Goal: Check status

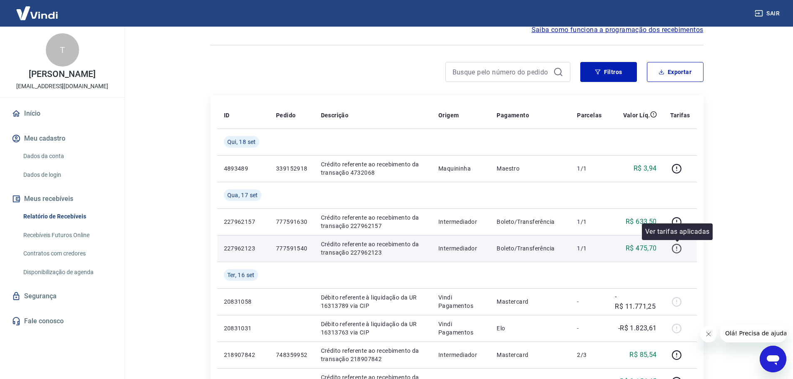
click at [678, 250] on icon "button" at bounding box center [676, 249] width 10 height 10
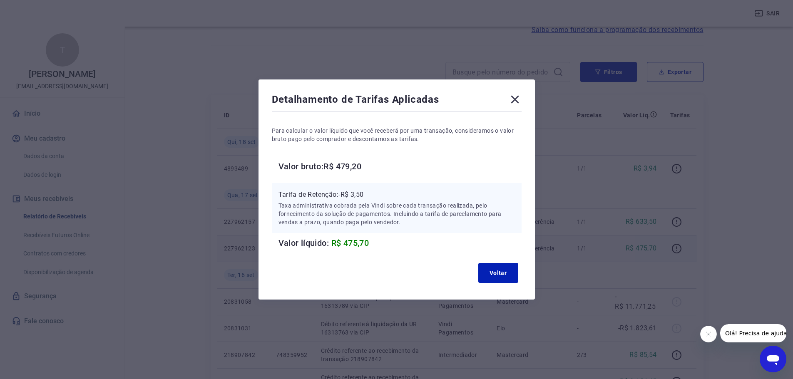
click at [675, 225] on div "Detalhamento de Tarifas Aplicadas Para calcular o valor líquido que você recebe…" at bounding box center [396, 189] width 793 height 379
click at [519, 102] on icon at bounding box center [515, 100] width 8 height 8
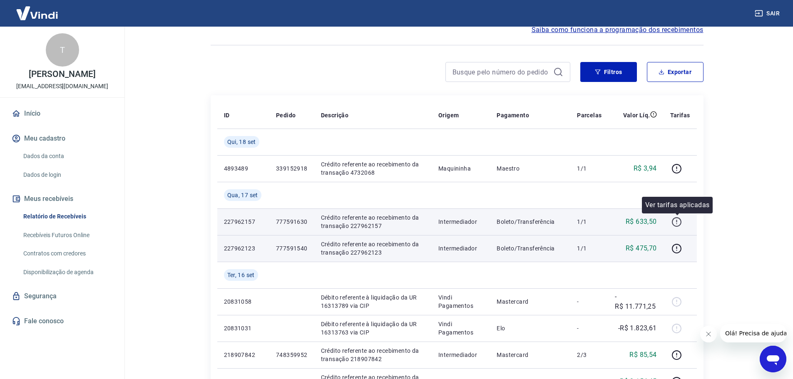
click at [671, 226] on button "button" at bounding box center [676, 221] width 13 height 13
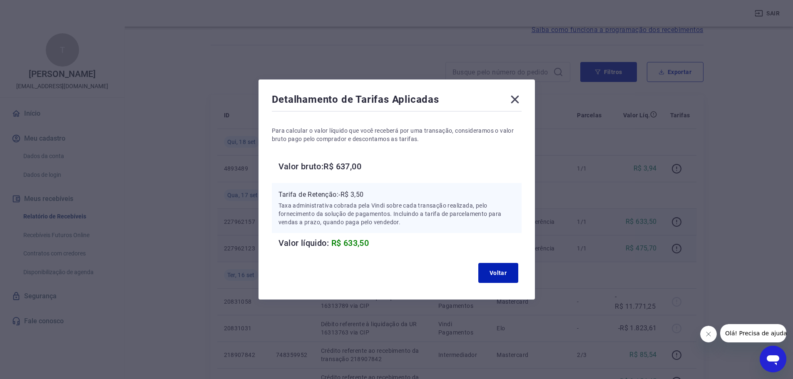
click at [513, 92] on div "Detalhamento de Tarifas Aplicadas Para calcular o valor líquido que você recebe…" at bounding box center [397, 190] width 276 height 220
click at [517, 100] on icon at bounding box center [515, 100] width 8 height 8
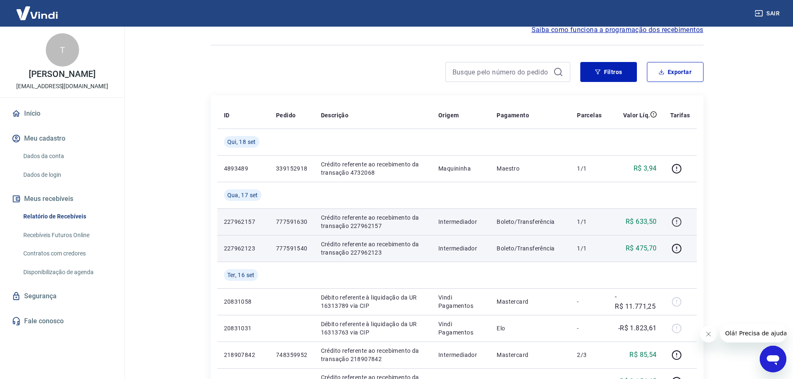
click at [672, 224] on icon "button" at bounding box center [676, 222] width 10 height 10
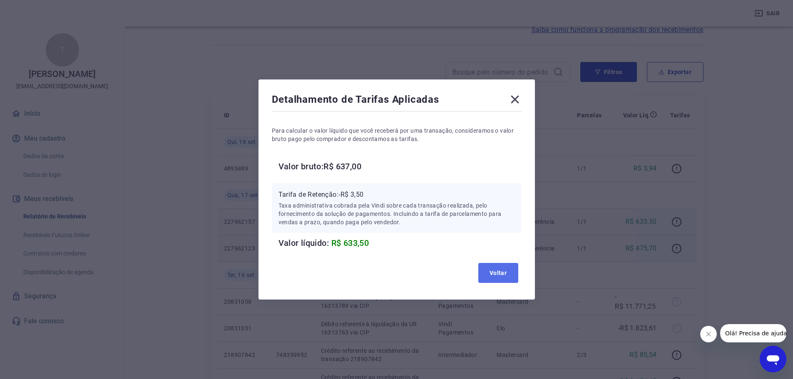
click at [509, 273] on button "Voltar" at bounding box center [498, 273] width 40 height 20
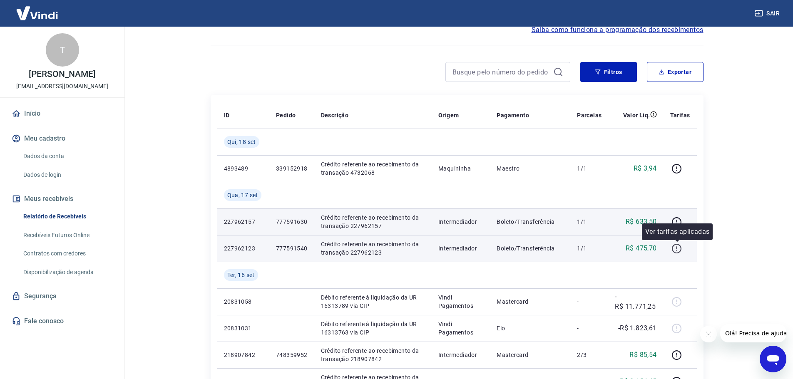
click at [676, 247] on icon "button" at bounding box center [676, 249] width 10 height 10
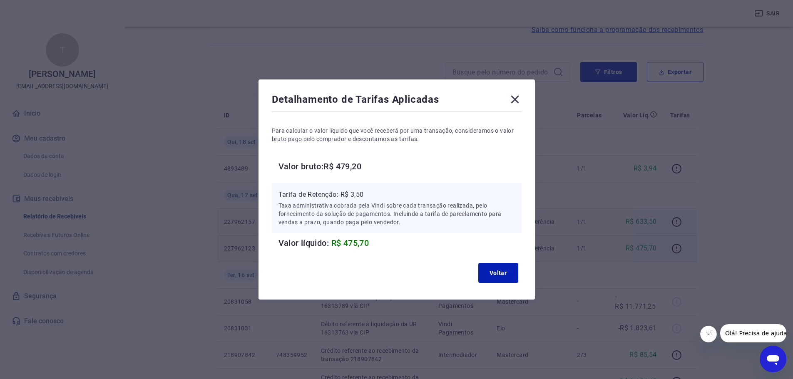
click at [515, 100] on icon at bounding box center [514, 99] width 13 height 13
